Goal: Find specific page/section: Find specific page/section

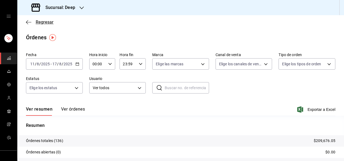
click at [49, 24] on span "Regresar" at bounding box center [45, 21] width 18 height 5
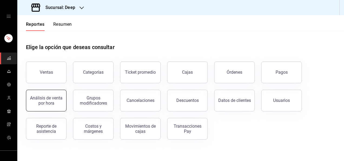
click at [56, 99] on div "Análisis de venta por hora" at bounding box center [47, 100] width 34 height 10
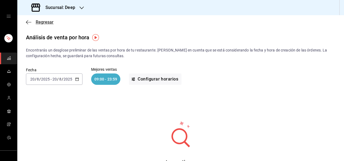
click at [39, 23] on span "Regresar" at bounding box center [45, 21] width 18 height 5
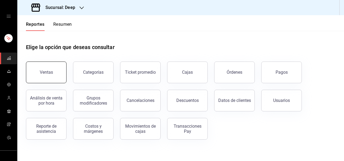
click at [51, 80] on button "Ventas" at bounding box center [46, 72] width 41 height 22
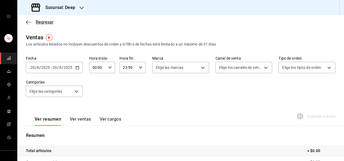
click at [46, 24] on span "Regresar" at bounding box center [45, 21] width 18 height 5
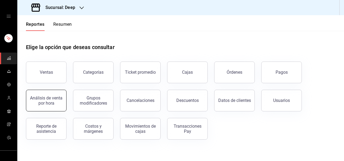
click at [52, 103] on div "Análisis de venta por hora" at bounding box center [47, 100] width 34 height 10
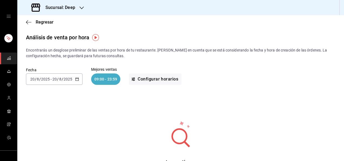
click at [46, 77] on input "2025" at bounding box center [45, 79] width 9 height 4
click at [39, 23] on span "Regresar" at bounding box center [45, 21] width 18 height 5
